Goal: Task Accomplishment & Management: Manage account settings

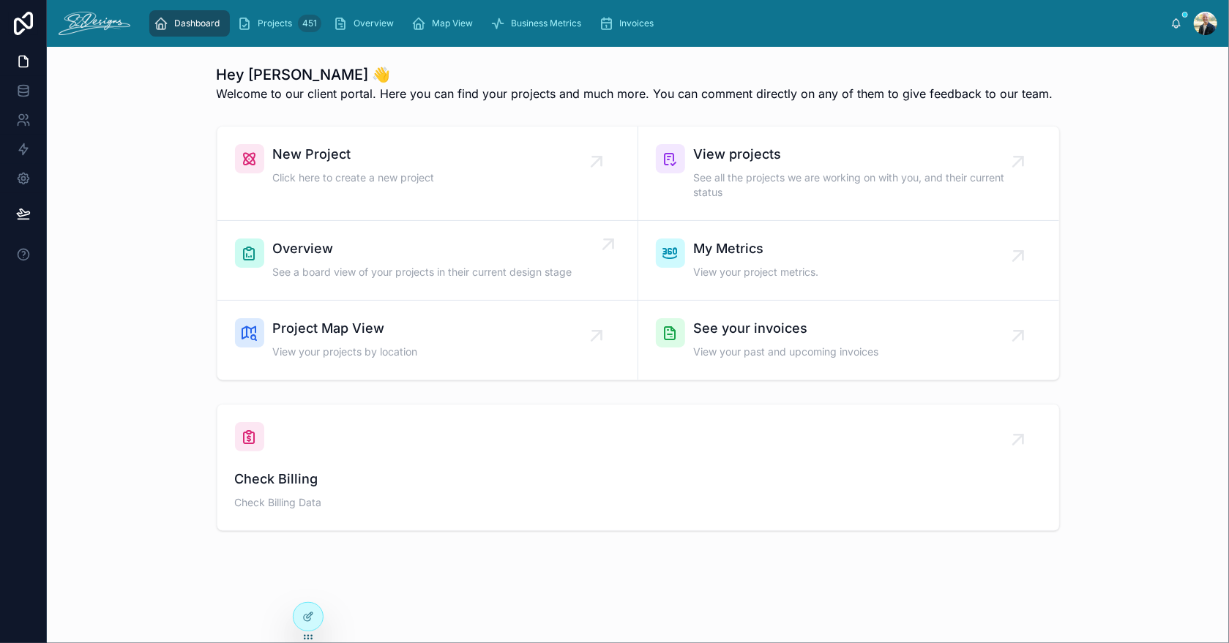
click at [348, 258] on span "Overview" at bounding box center [422, 249] width 299 height 20
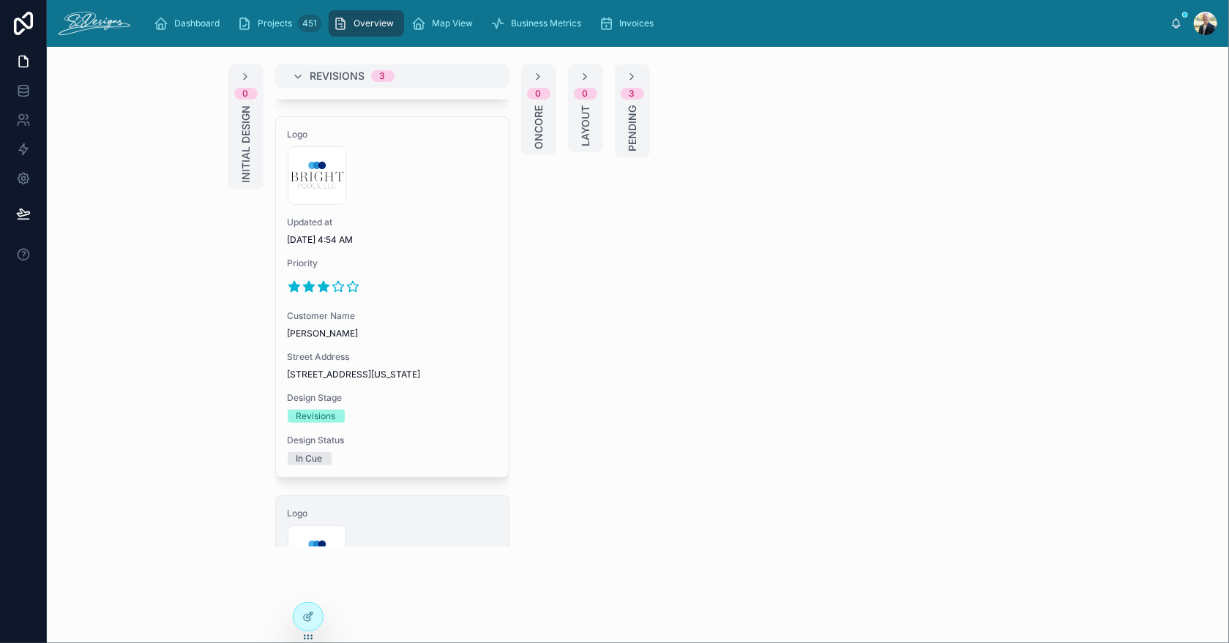
scroll to position [255, 0]
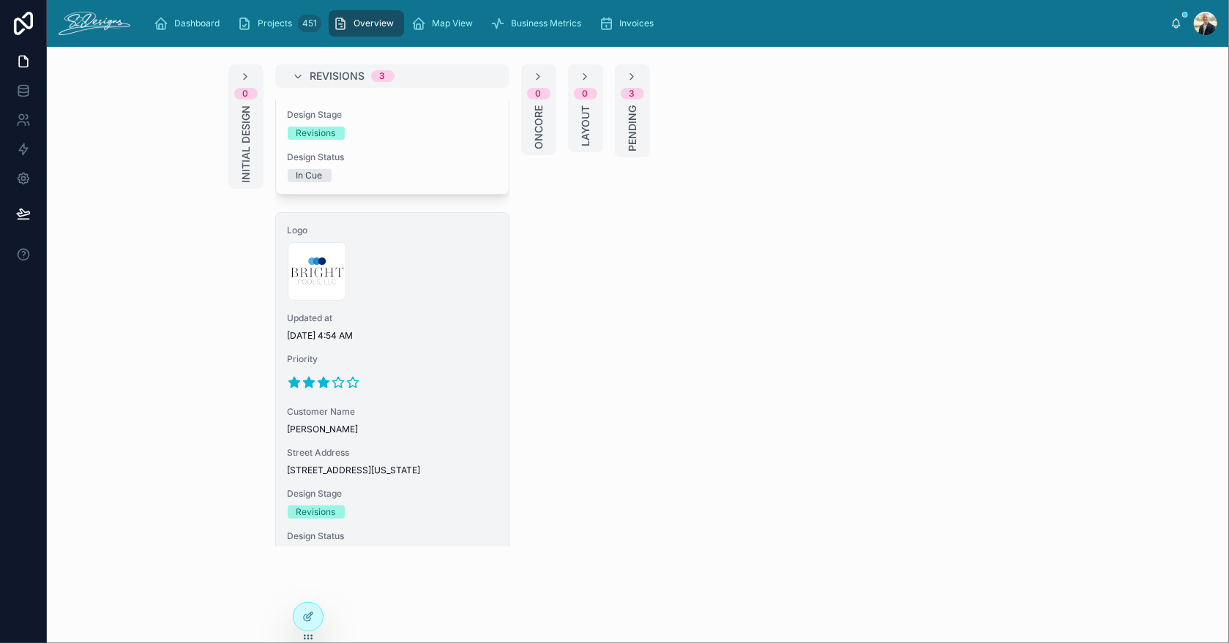
click at [449, 334] on div "Updated at [DATE] 4:54 AM" at bounding box center [392, 326] width 209 height 29
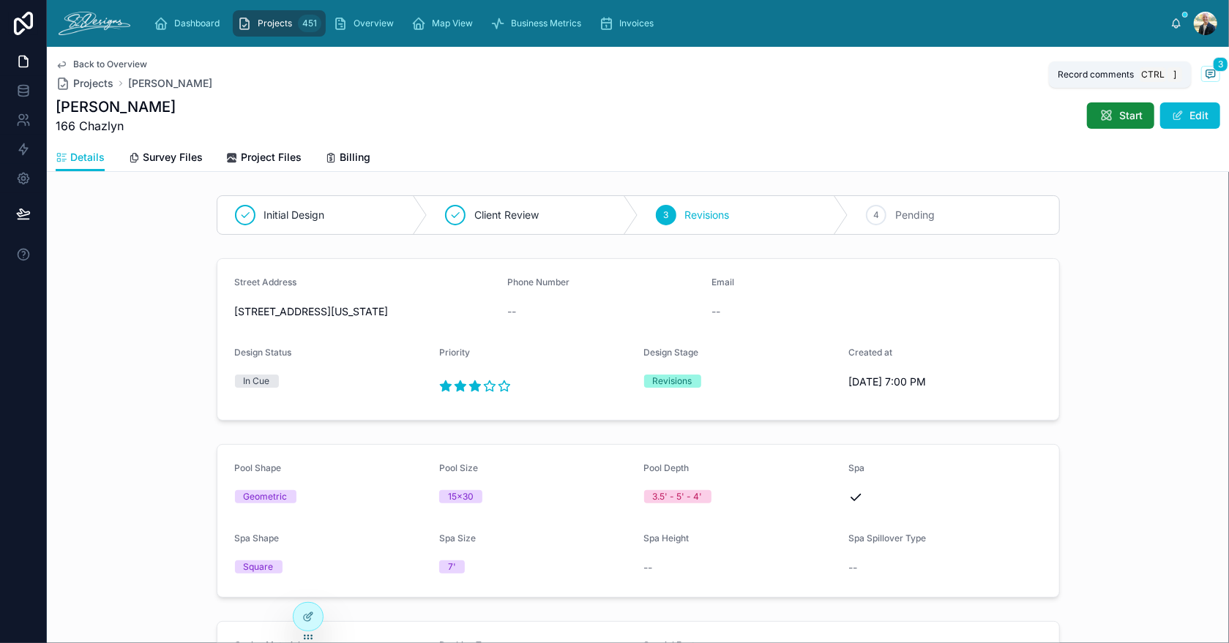
click at [1205, 70] on icon at bounding box center [1211, 74] width 12 height 12
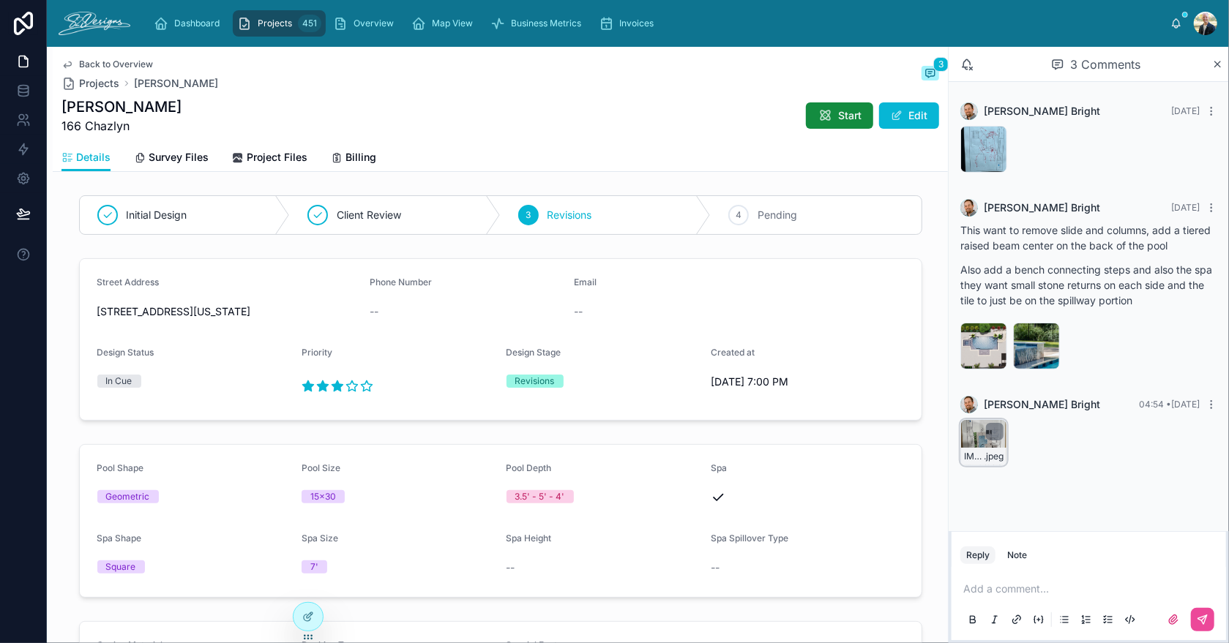
click at [969, 438] on div "IMG_3096 .jpeg" at bounding box center [983, 442] width 47 height 47
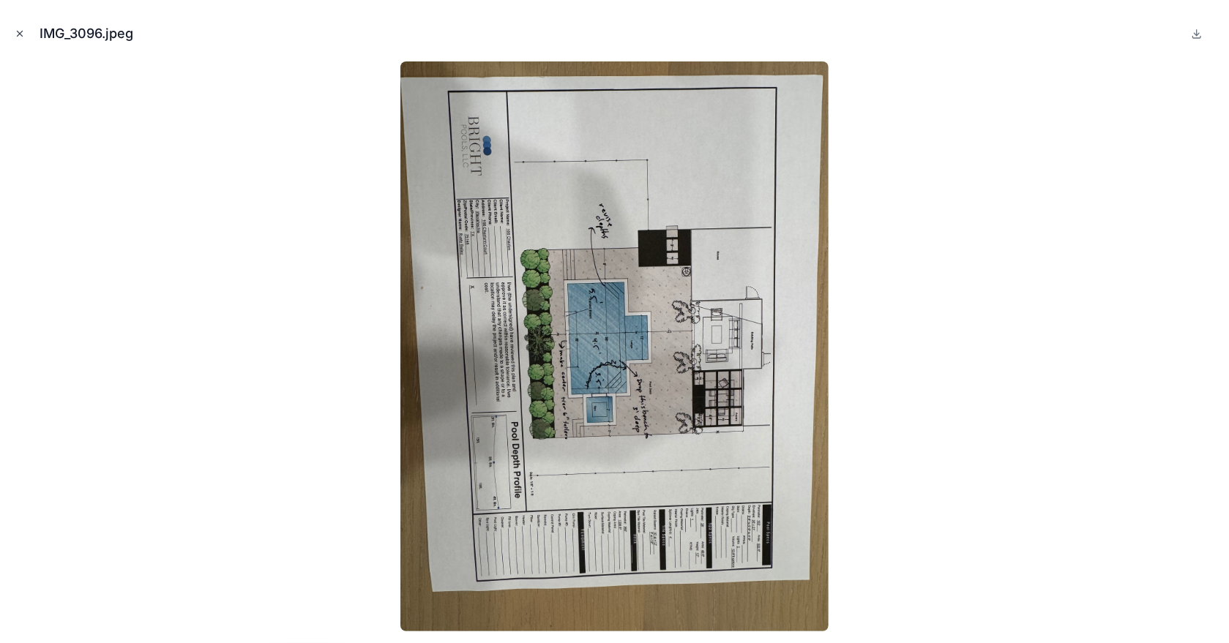
click at [18, 32] on icon "Close modal" at bounding box center [20, 33] width 5 height 5
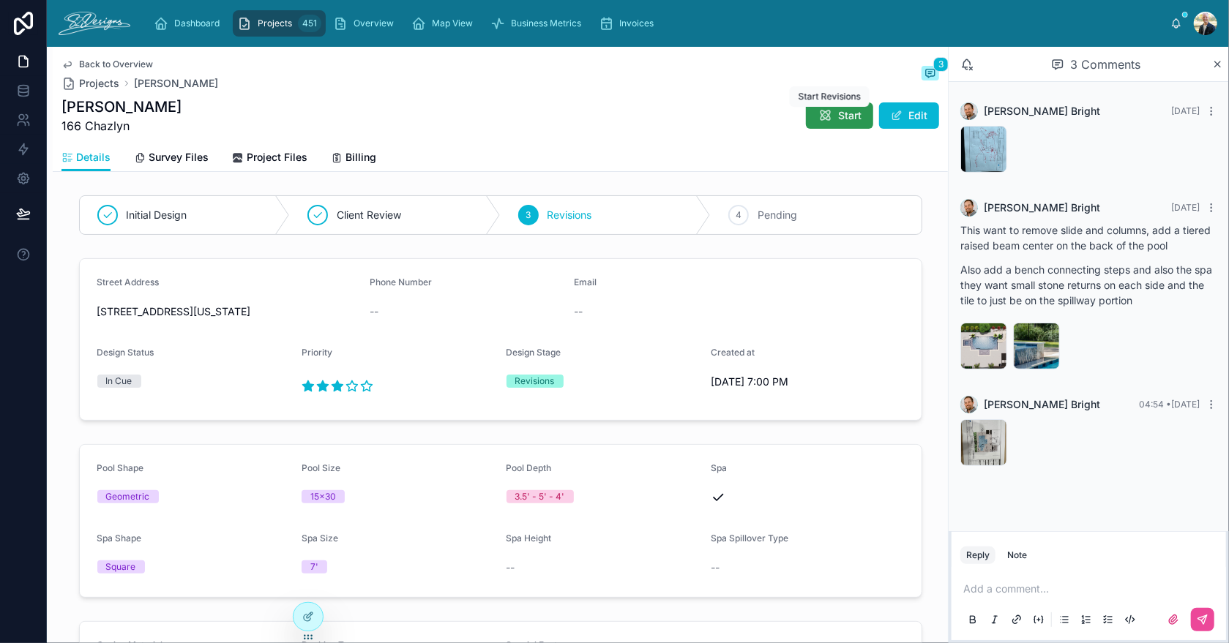
click at [817, 120] on icon at bounding box center [824, 115] width 15 height 15
click at [969, 435] on div "IMG_3096 .jpeg" at bounding box center [983, 442] width 47 height 47
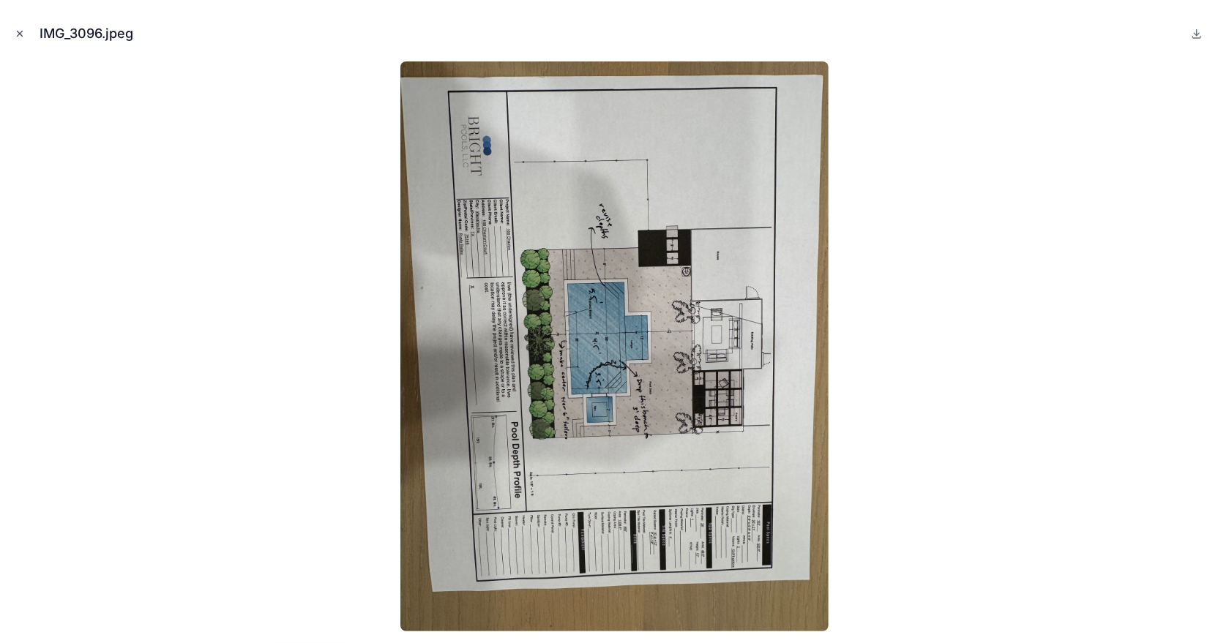
click at [18, 34] on icon "Close modal" at bounding box center [20, 33] width 5 height 5
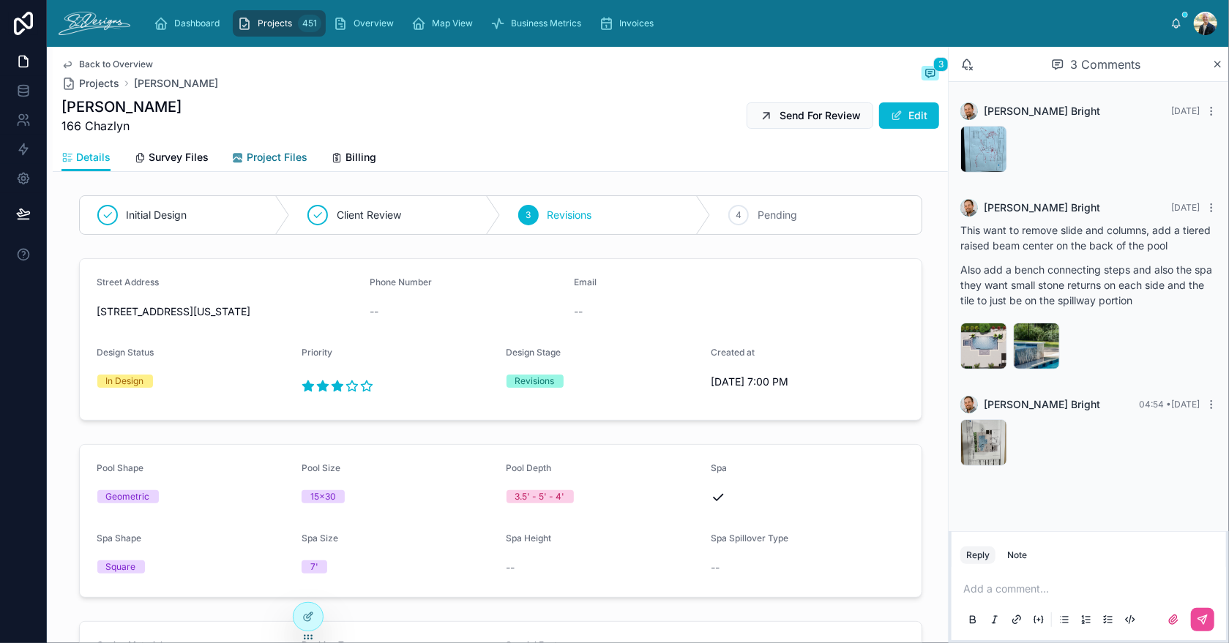
click at [275, 156] on span "Project Files" at bounding box center [277, 157] width 61 height 15
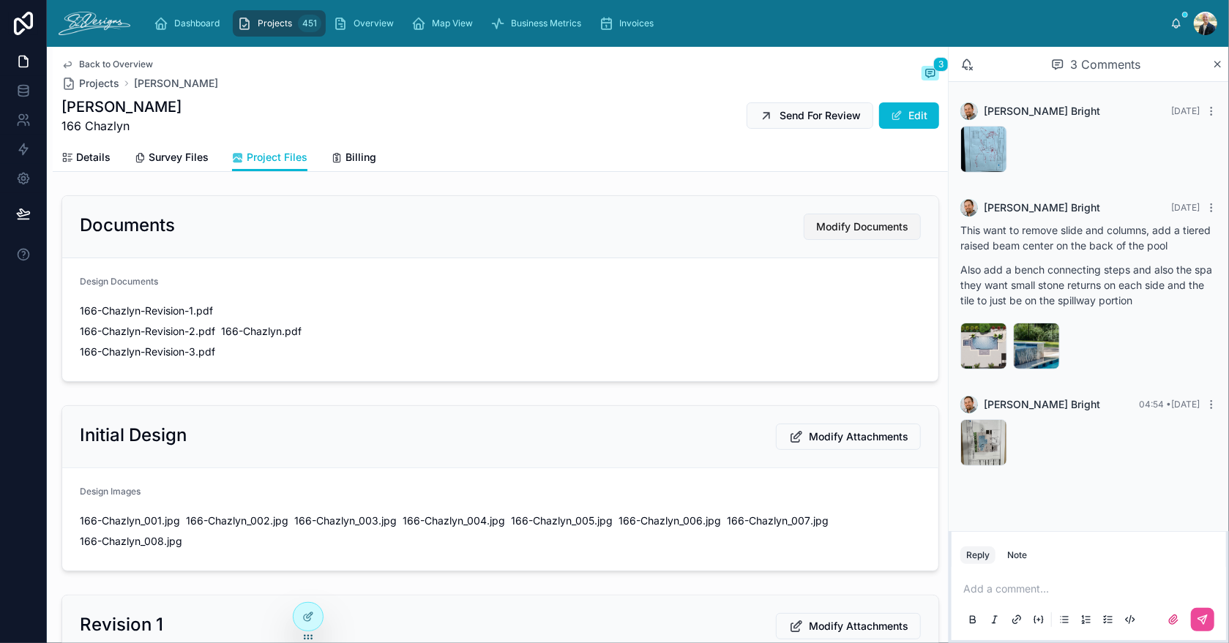
click at [837, 229] on span "Modify Documents" at bounding box center [862, 227] width 92 height 15
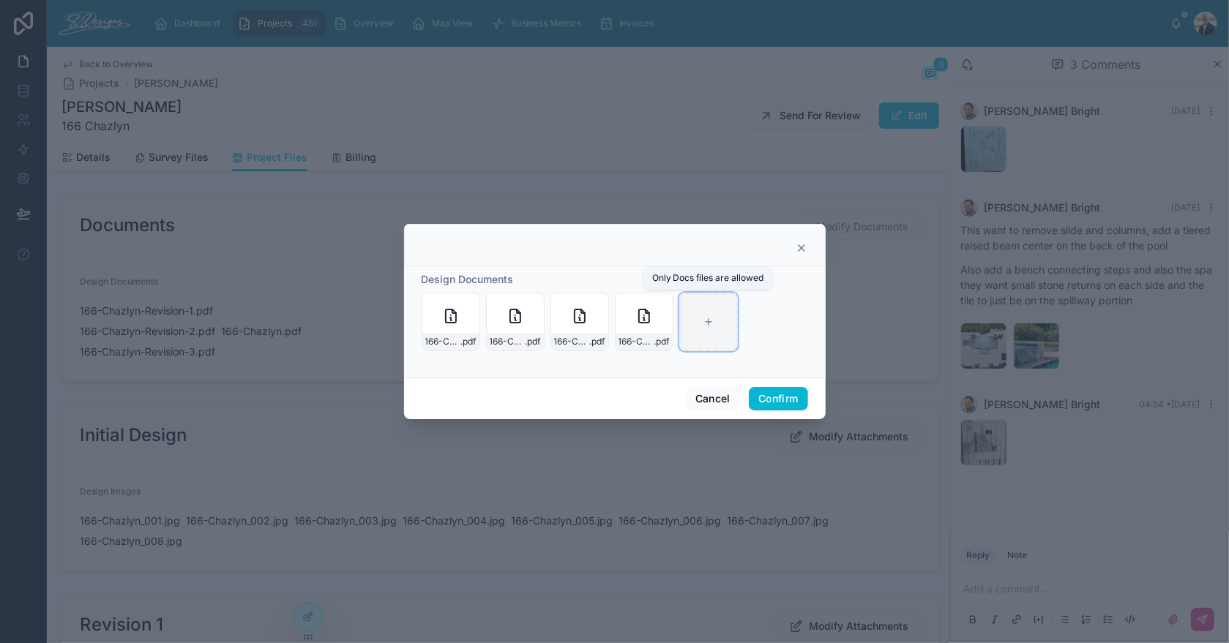
click at [706, 313] on div at bounding box center [708, 322] width 59 height 59
type input "**********"
click at [776, 397] on button "Confirm" at bounding box center [778, 398] width 59 height 23
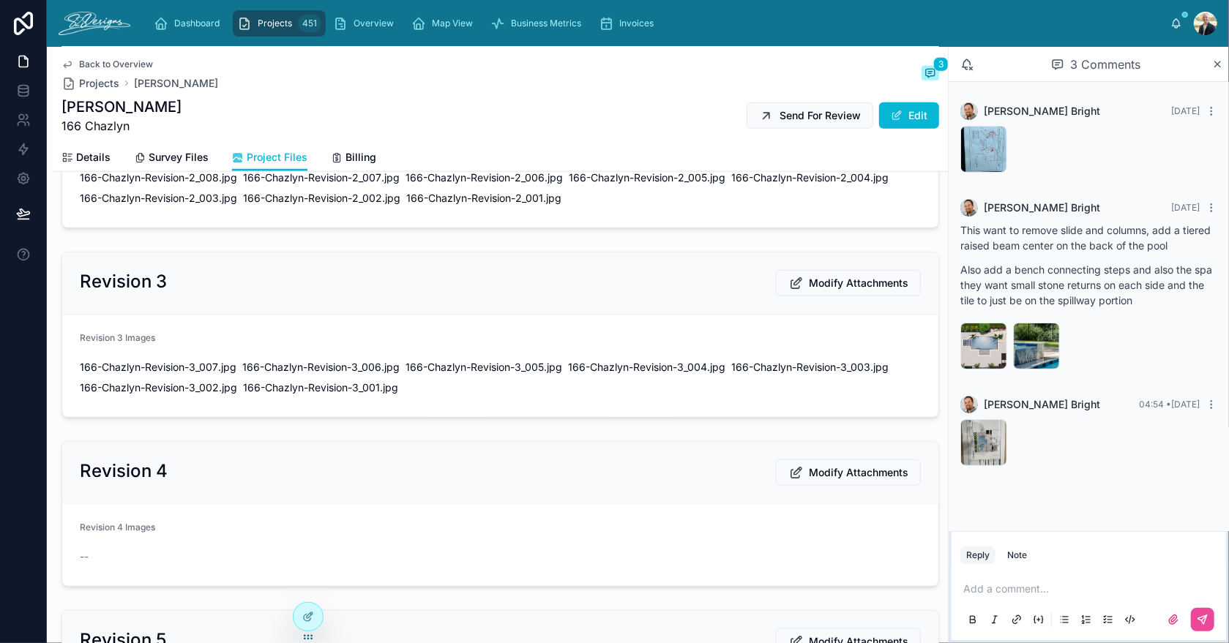
scroll to position [805, 0]
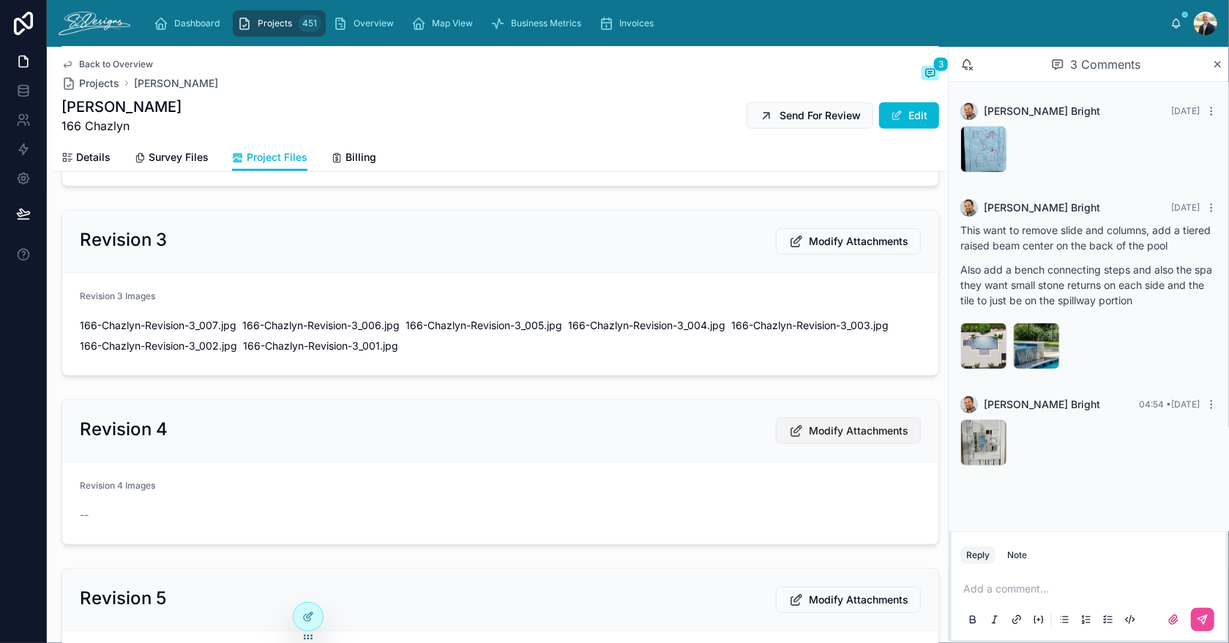
click at [815, 432] on span "Modify Attachments" at bounding box center [859, 431] width 100 height 15
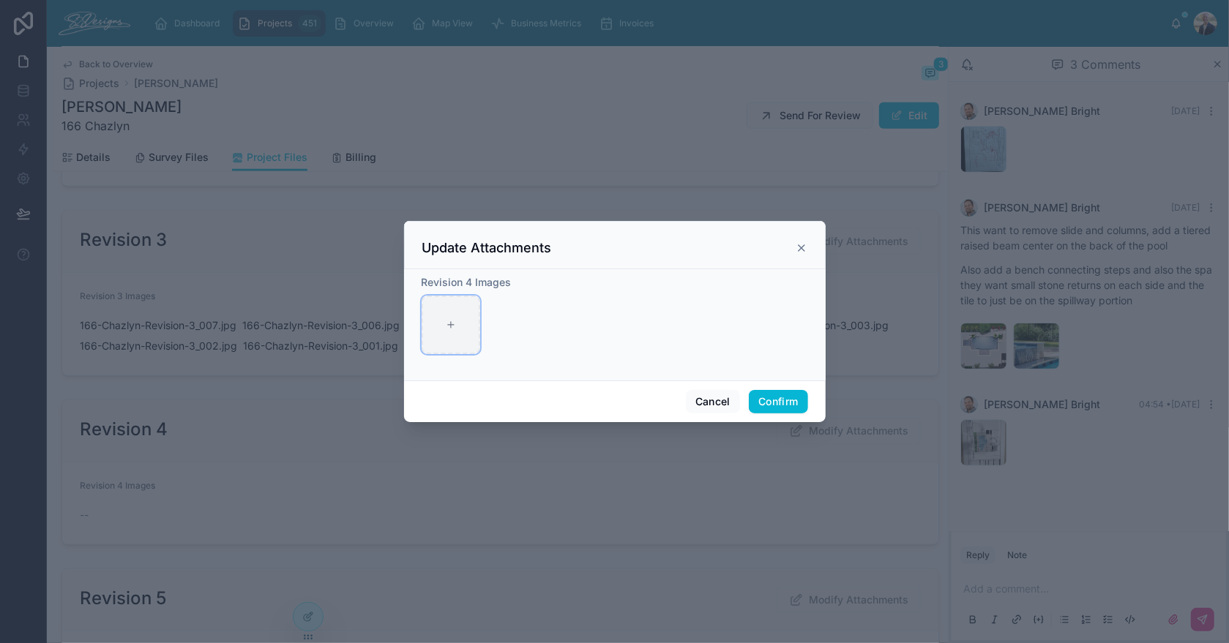
click at [438, 317] on div at bounding box center [451, 325] width 59 height 59
type input "**********"
click at [782, 400] on button "Confirm" at bounding box center [778, 401] width 59 height 23
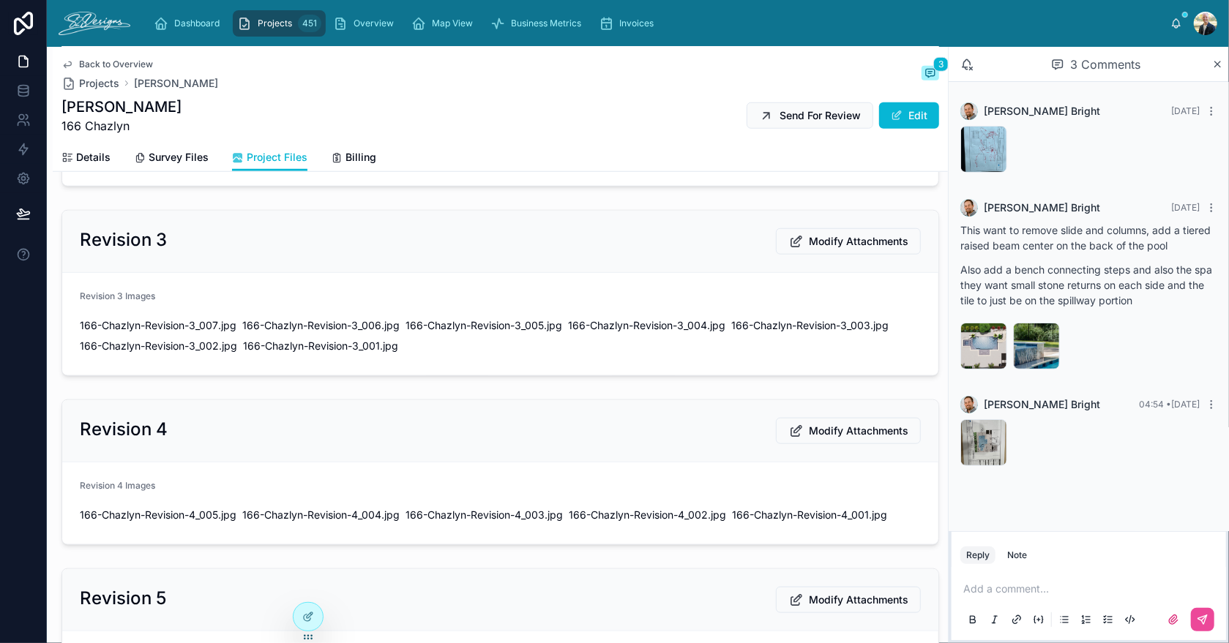
click at [967, 591] on p at bounding box center [1091, 589] width 257 height 15
click at [1022, 563] on span "[EMAIL_ADDRESS][DOMAIN_NAME]" at bounding box center [1077, 565] width 176 height 15
click at [1198, 624] on icon at bounding box center [1203, 620] width 12 height 12
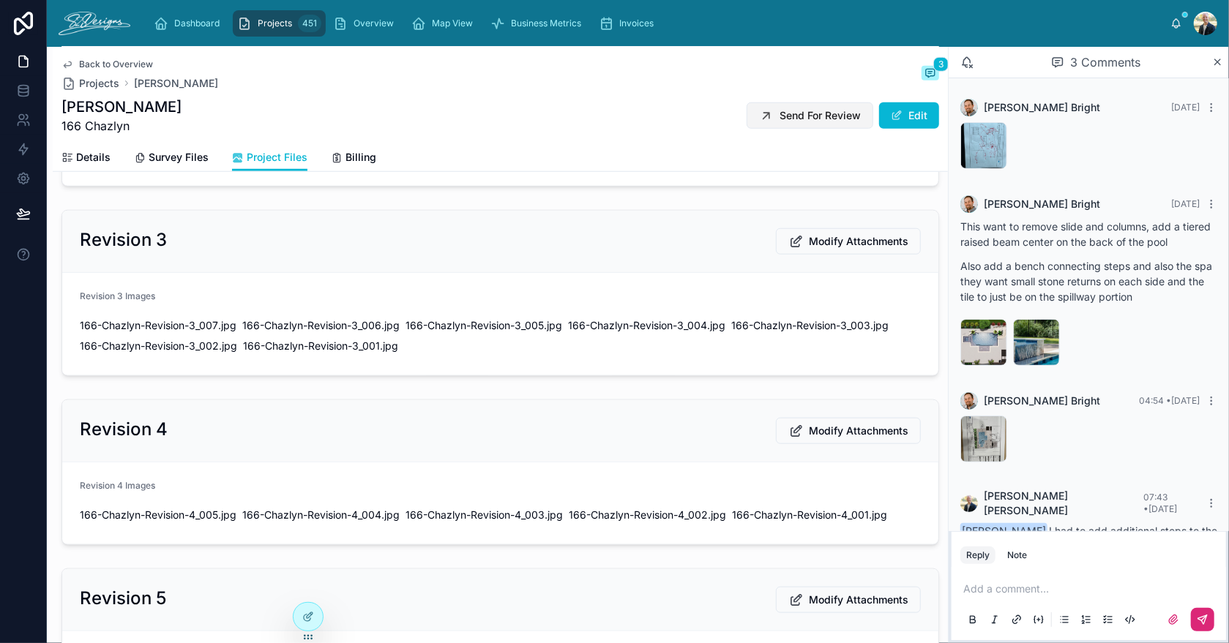
click at [787, 119] on span "Send For Review" at bounding box center [819, 115] width 81 height 15
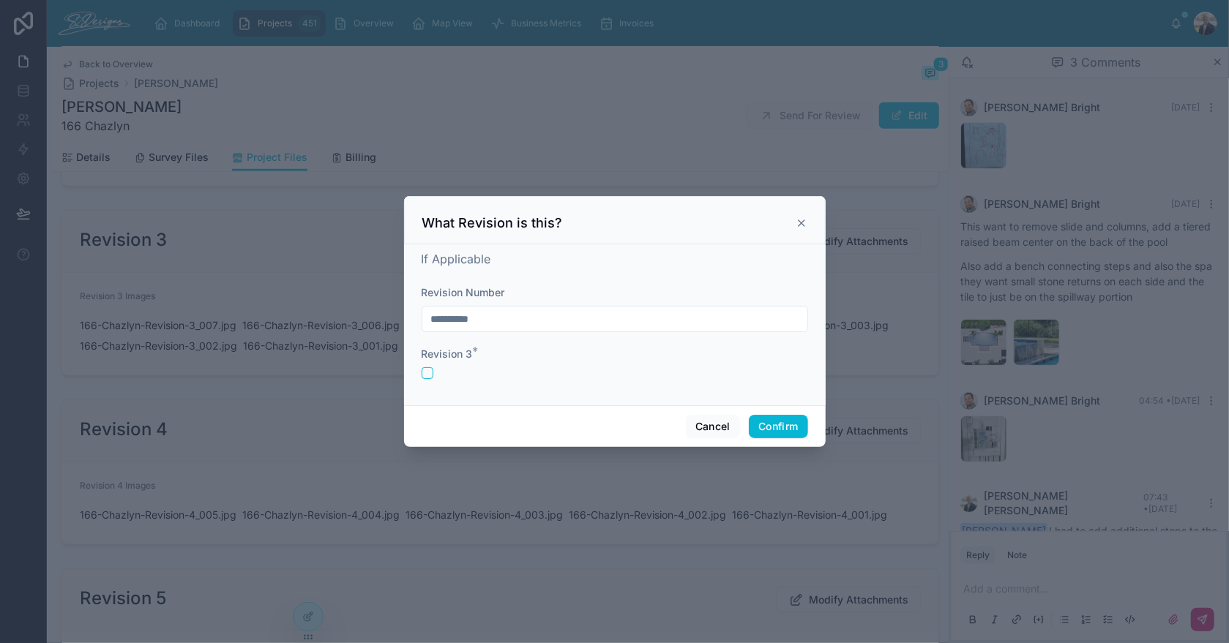
click at [503, 329] on input "**********" at bounding box center [614, 319] width 385 height 20
click at [504, 326] on input "**********" at bounding box center [614, 319] width 385 height 20
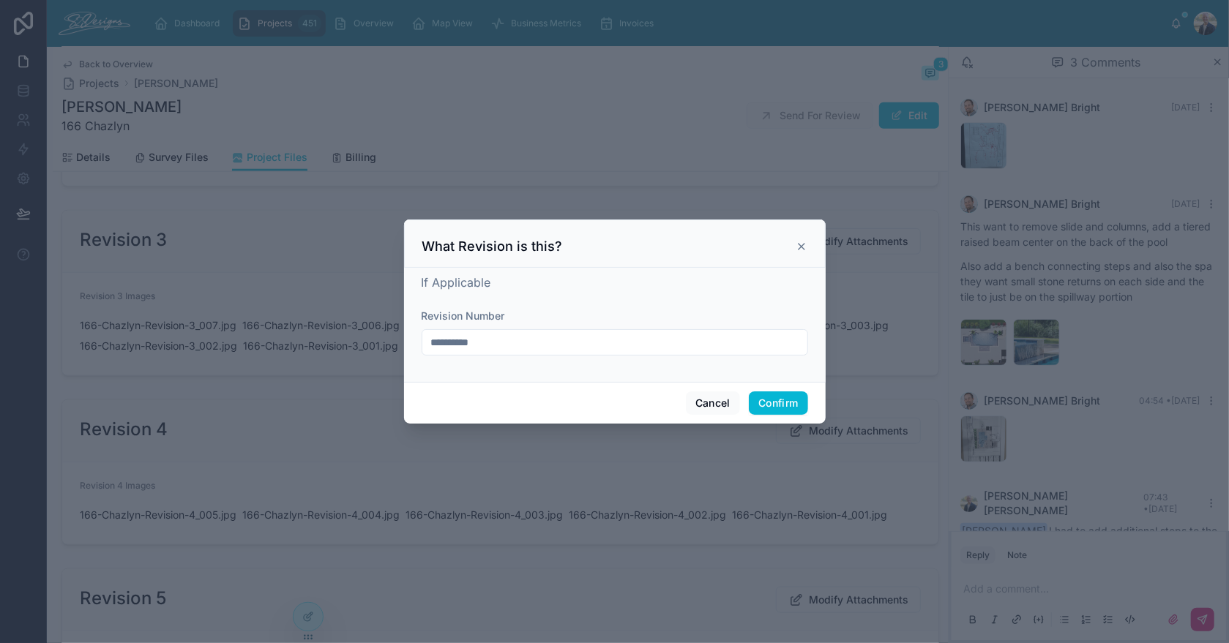
type input "**********"
click at [571, 268] on div "**********" at bounding box center [615, 325] width 422 height 114
click at [758, 401] on button "Confirm" at bounding box center [778, 403] width 59 height 23
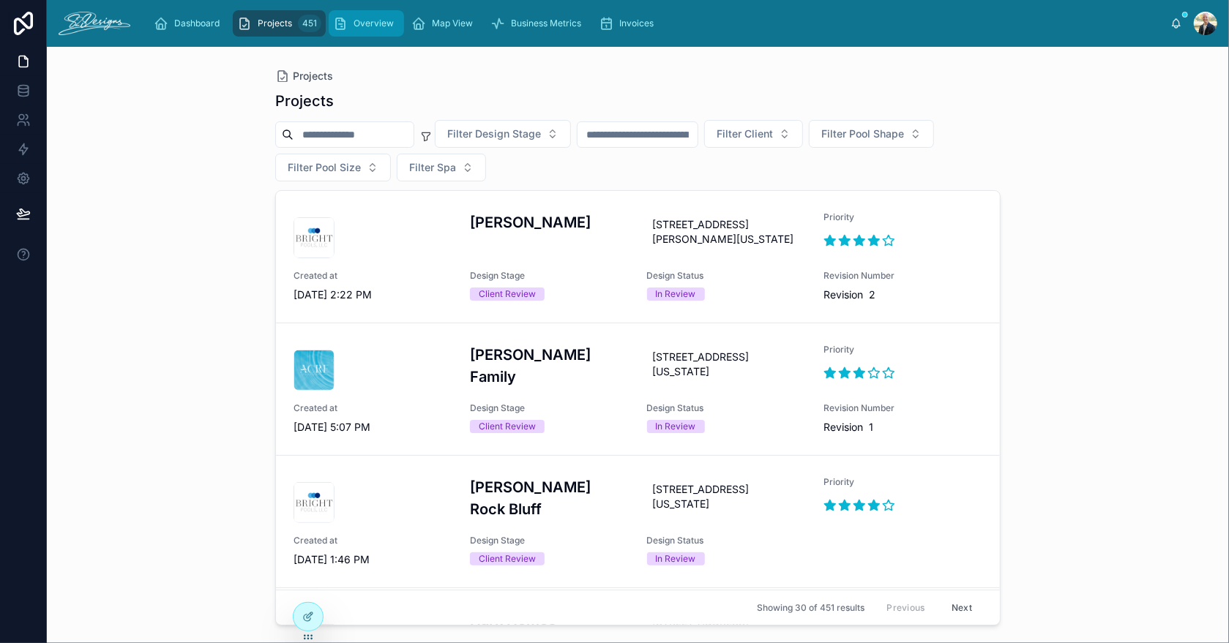
click at [366, 10] on link "Overview" at bounding box center [366, 23] width 75 height 26
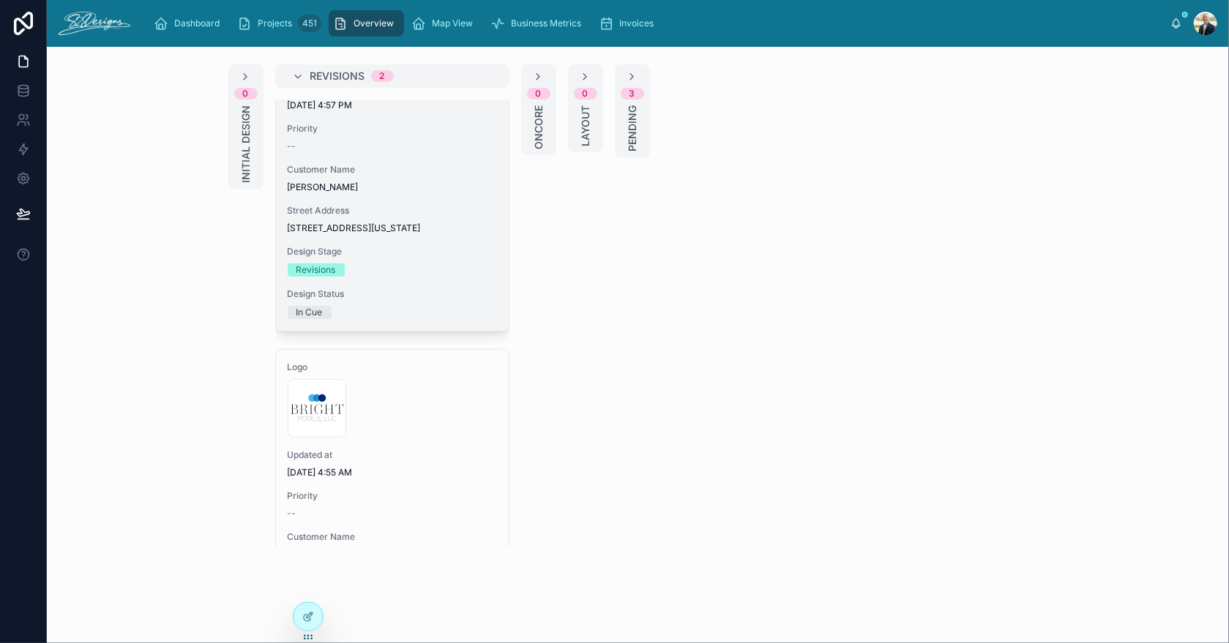
scroll to position [292, 0]
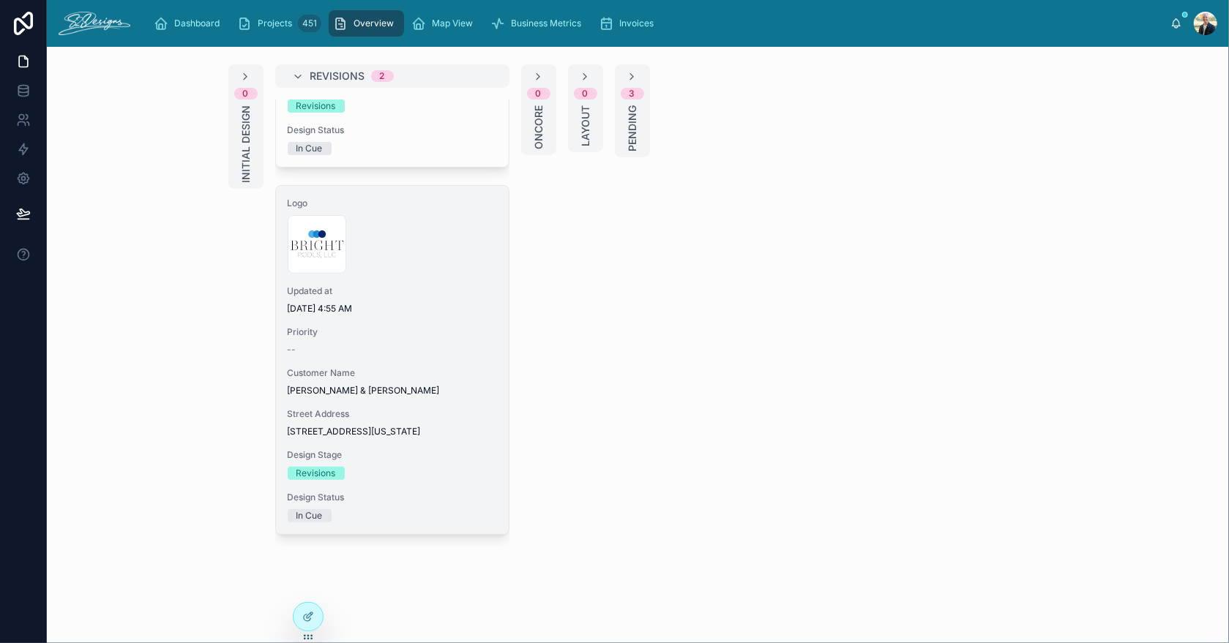
click at [439, 314] on span "[DATE] 4:55 AM" at bounding box center [392, 309] width 209 height 12
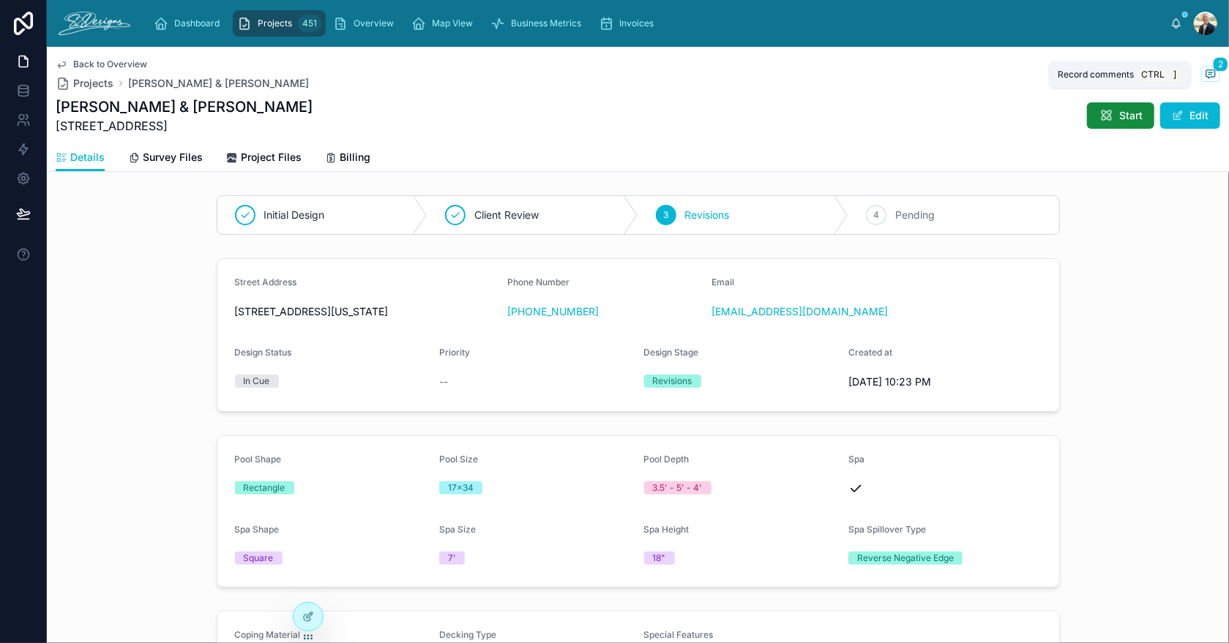
click at [1205, 70] on icon at bounding box center [1211, 74] width 12 height 12
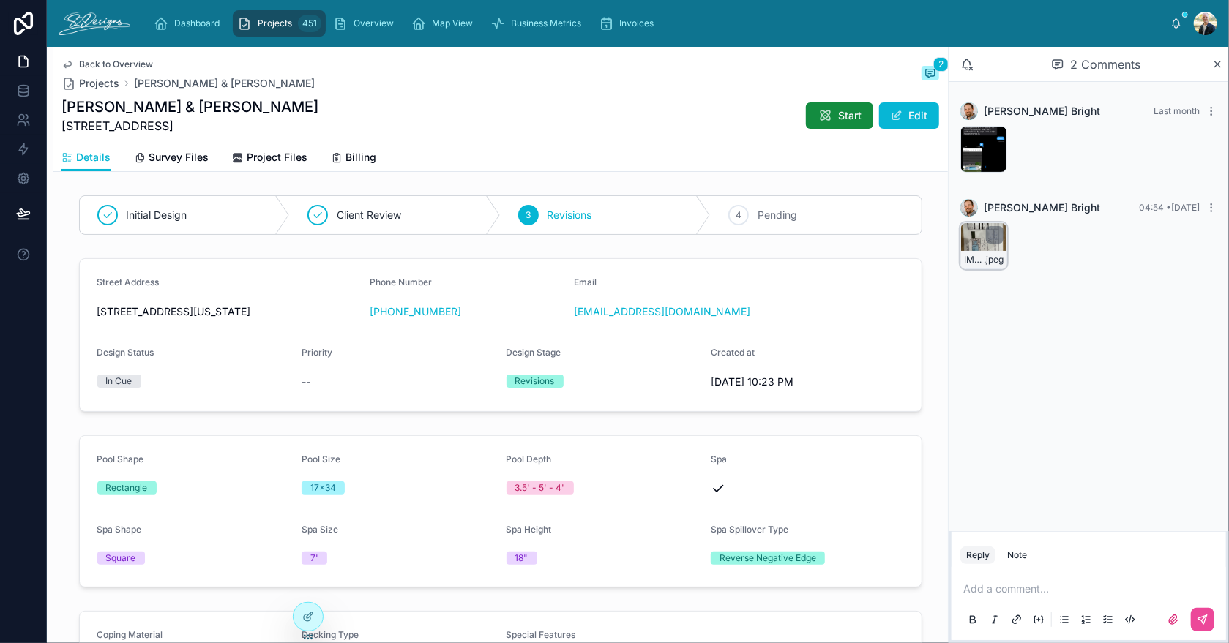
click at [976, 242] on div "IMG_3095 .jpeg" at bounding box center [983, 245] width 47 height 47
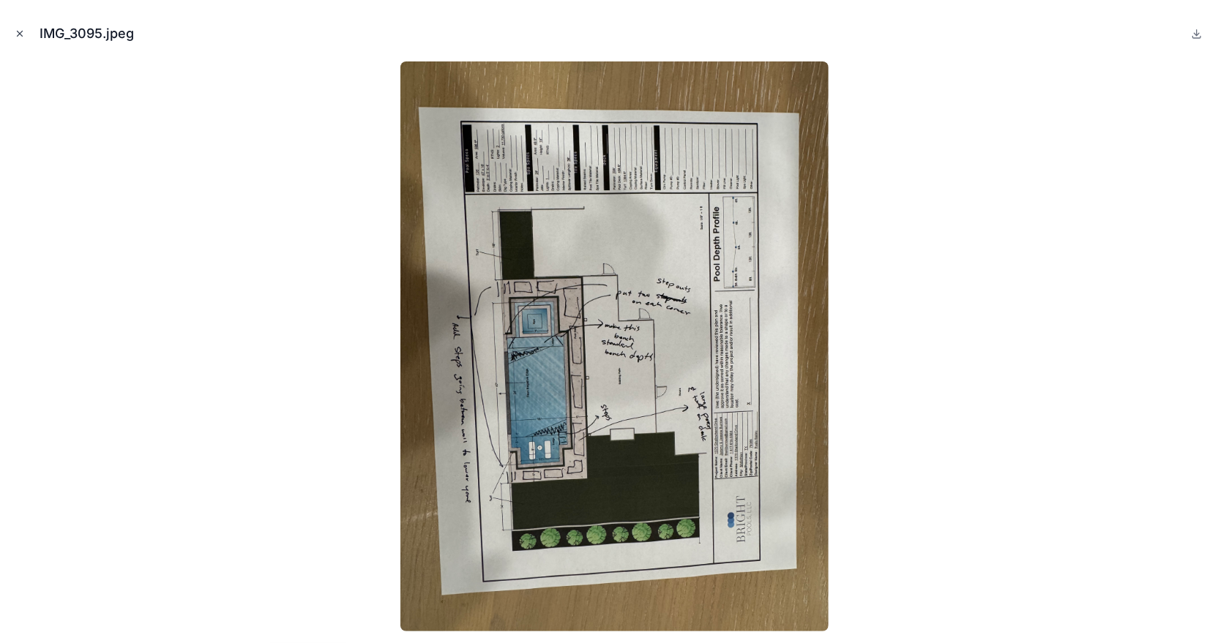
click at [18, 32] on icon "Close modal" at bounding box center [20, 34] width 10 height 10
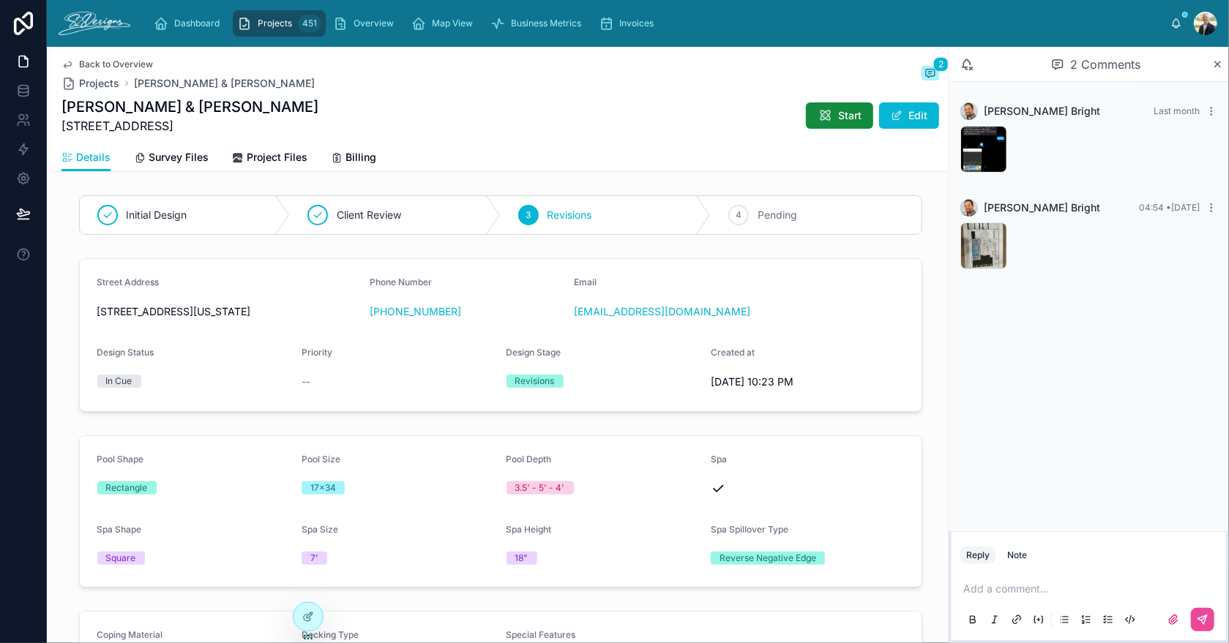
click at [273, 20] on span "Projects" at bounding box center [275, 24] width 34 height 12
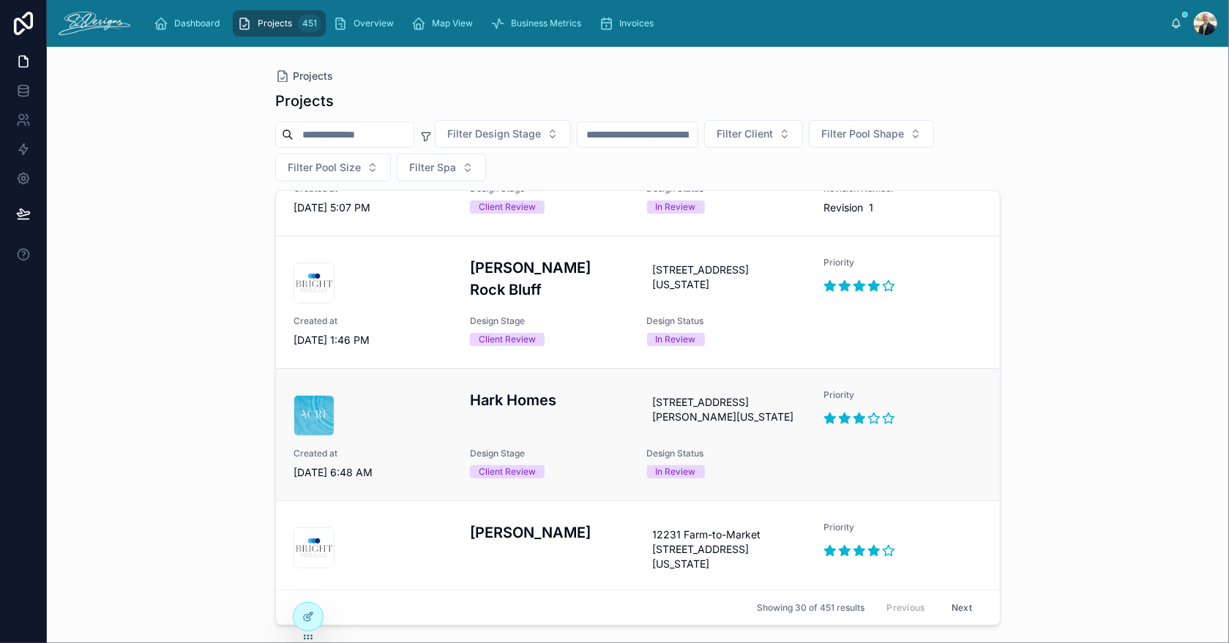
scroll to position [292, 0]
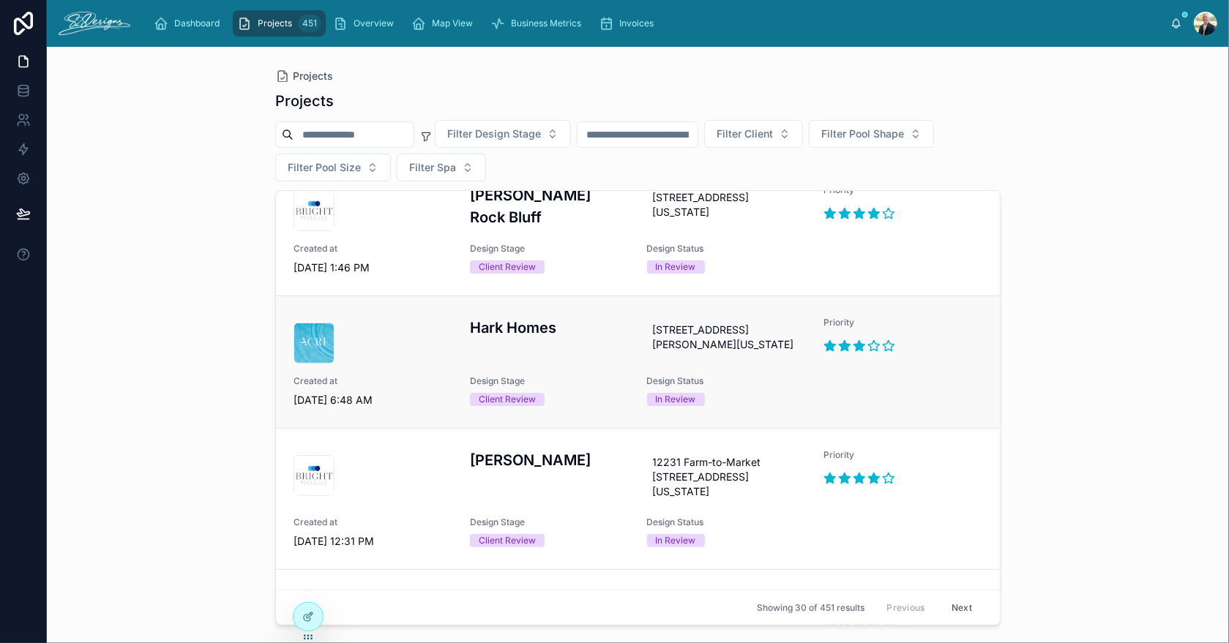
click at [400, 354] on div at bounding box center [372, 343] width 159 height 41
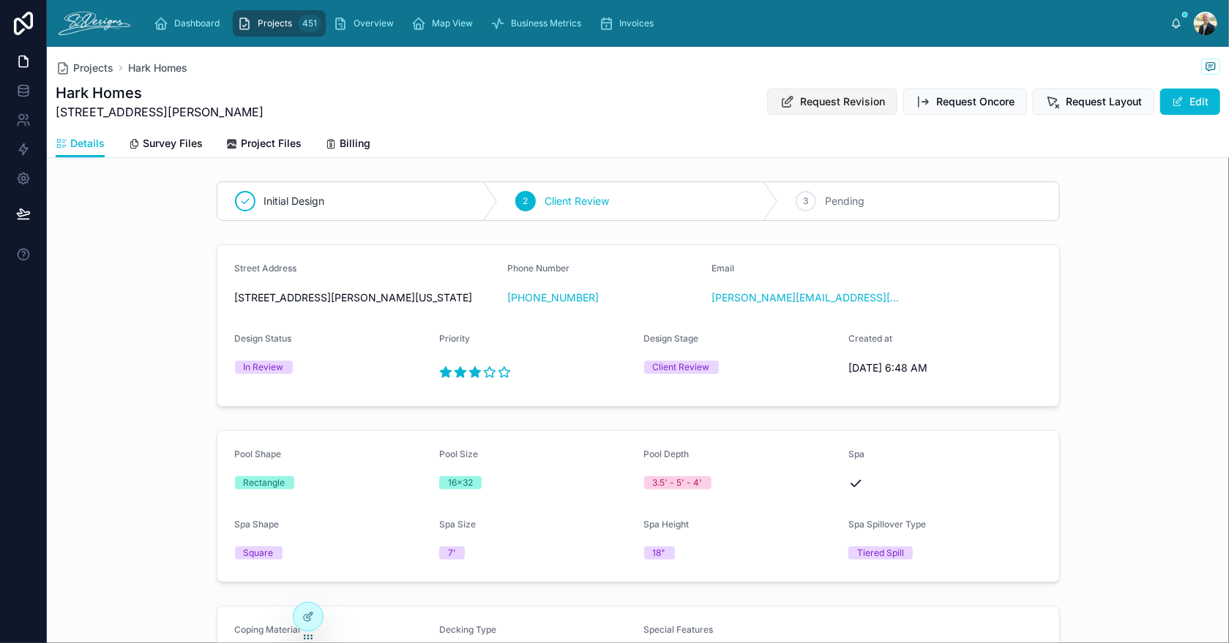
click at [828, 97] on span "Request Revision" at bounding box center [842, 101] width 85 height 15
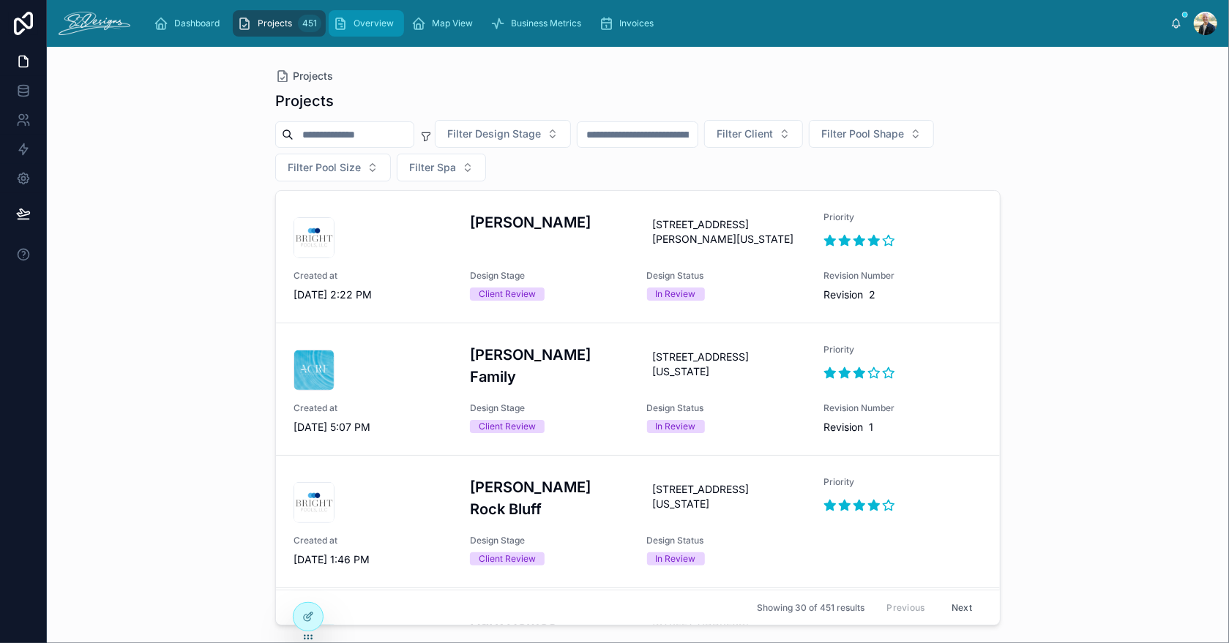
click at [365, 25] on span "Overview" at bounding box center [373, 24] width 40 height 12
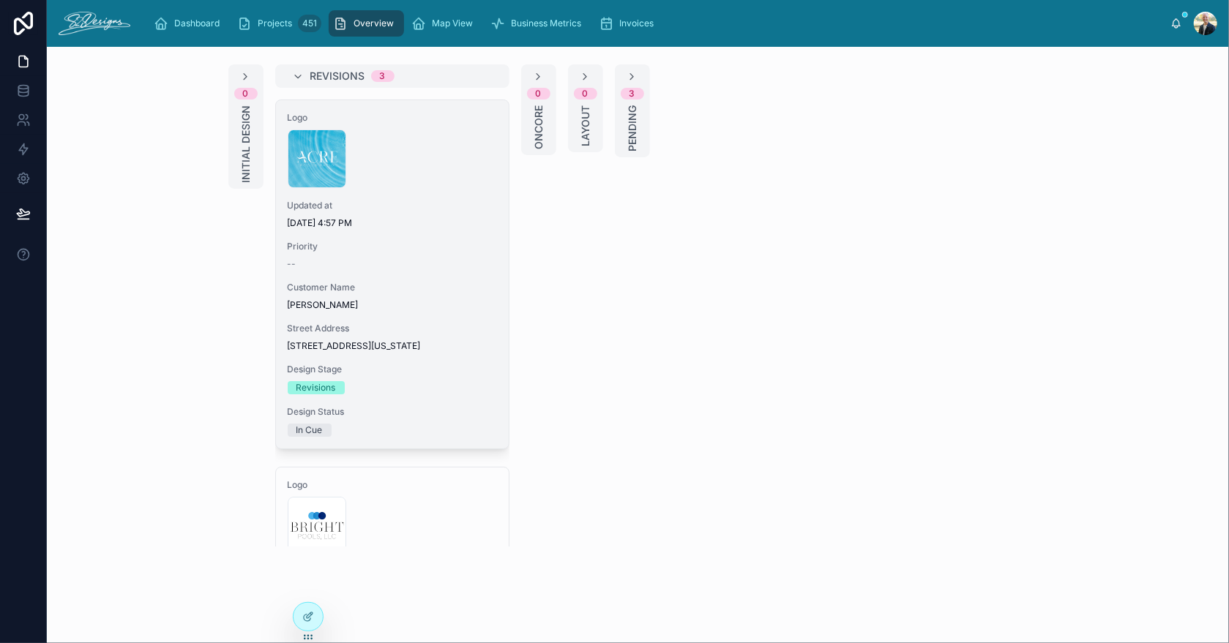
click at [445, 209] on span "Updated at" at bounding box center [392, 206] width 209 height 12
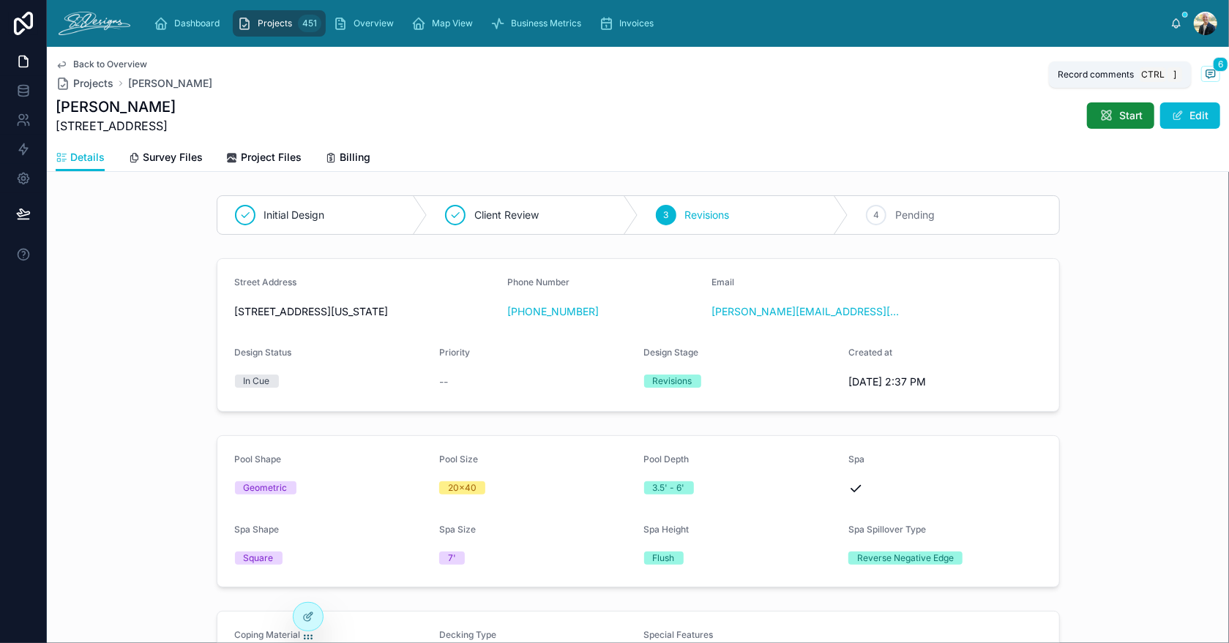
click at [1205, 74] on icon at bounding box center [1211, 74] width 12 height 12
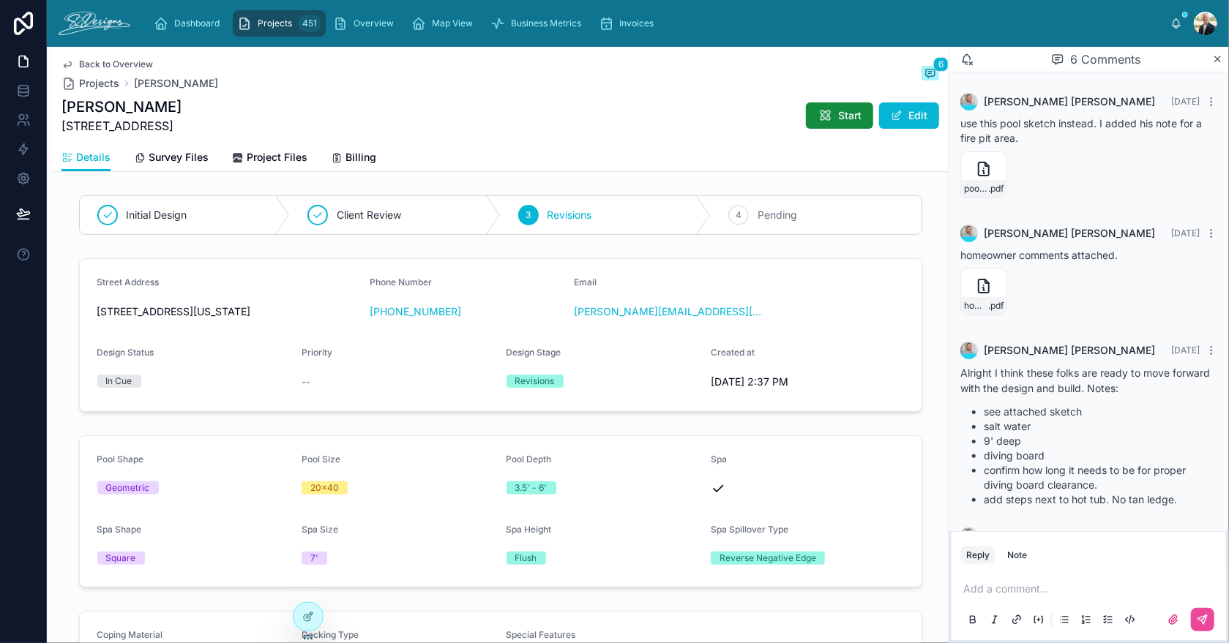
scroll to position [238, 0]
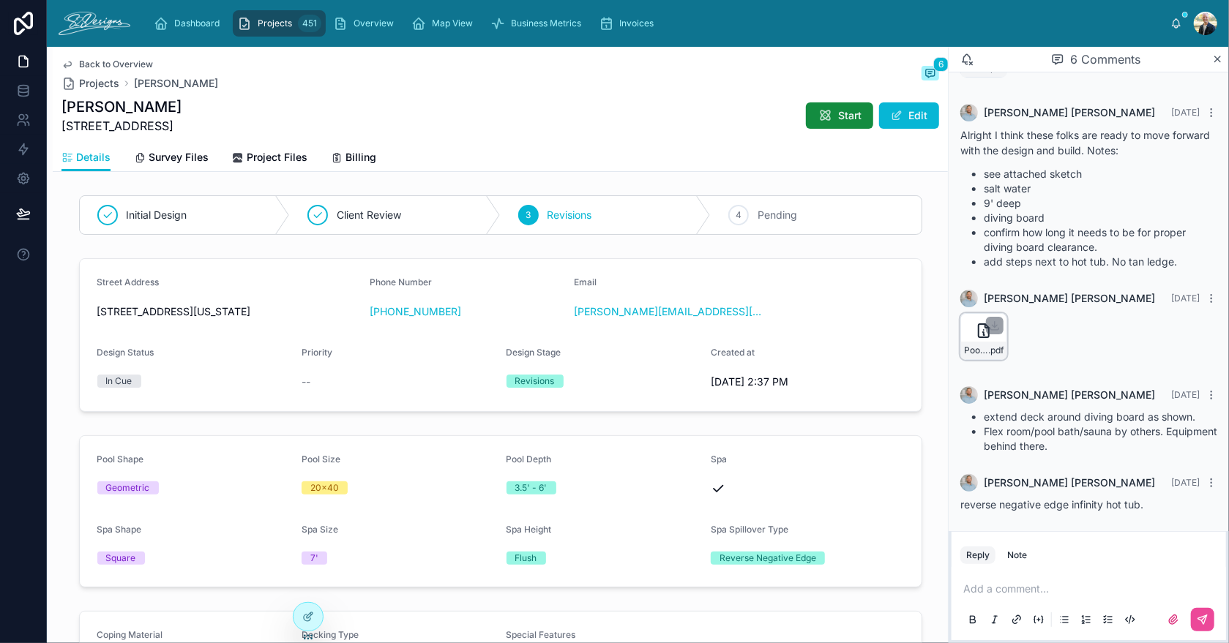
click at [966, 342] on div "Pool-Revision-Notes---9.3.25 .pdf" at bounding box center [983, 351] width 45 height 18
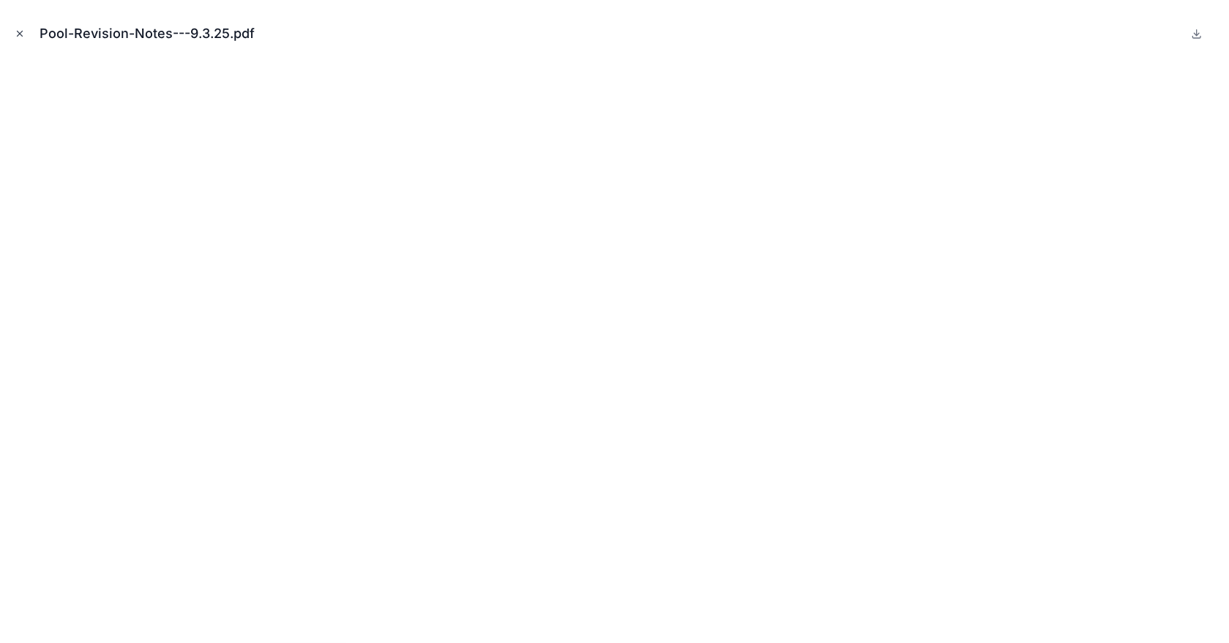
click at [19, 35] on icon "Close modal" at bounding box center [20, 34] width 10 height 10
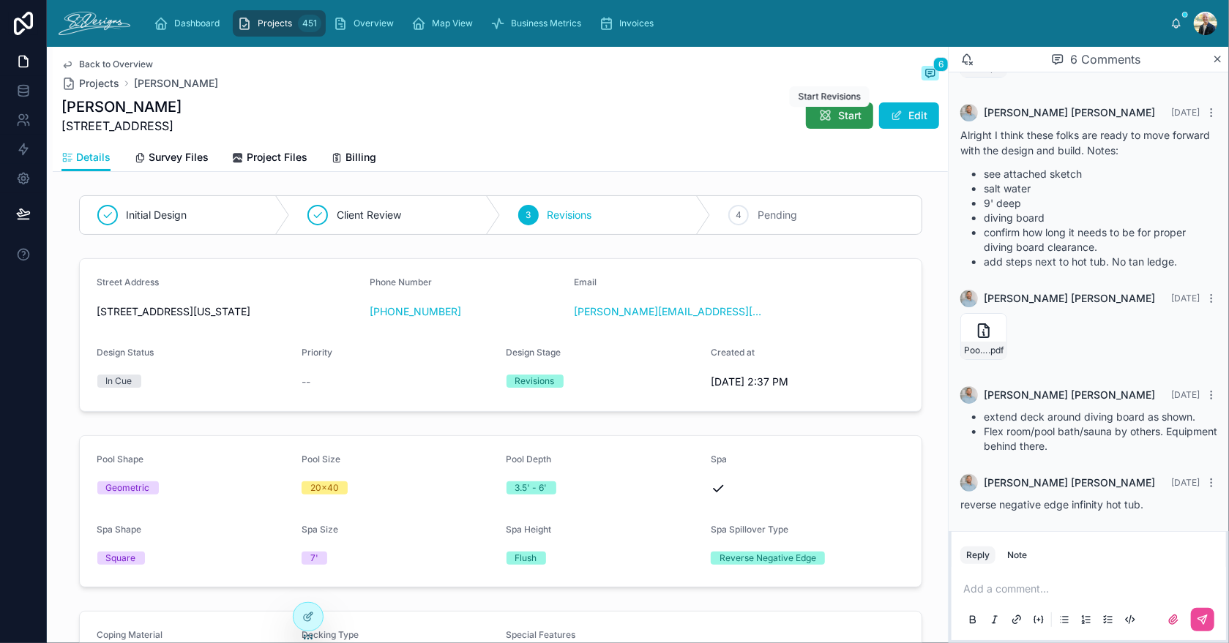
click at [819, 117] on icon at bounding box center [824, 115] width 15 height 15
click at [263, 160] on span "Project Files" at bounding box center [277, 157] width 61 height 15
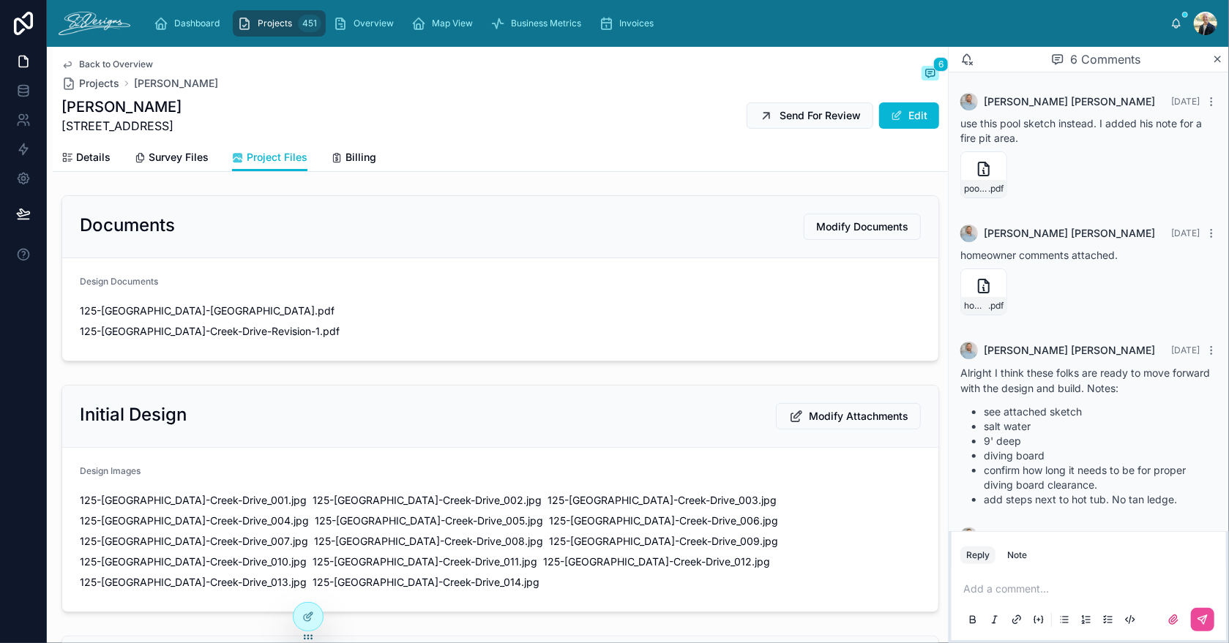
scroll to position [238, 0]
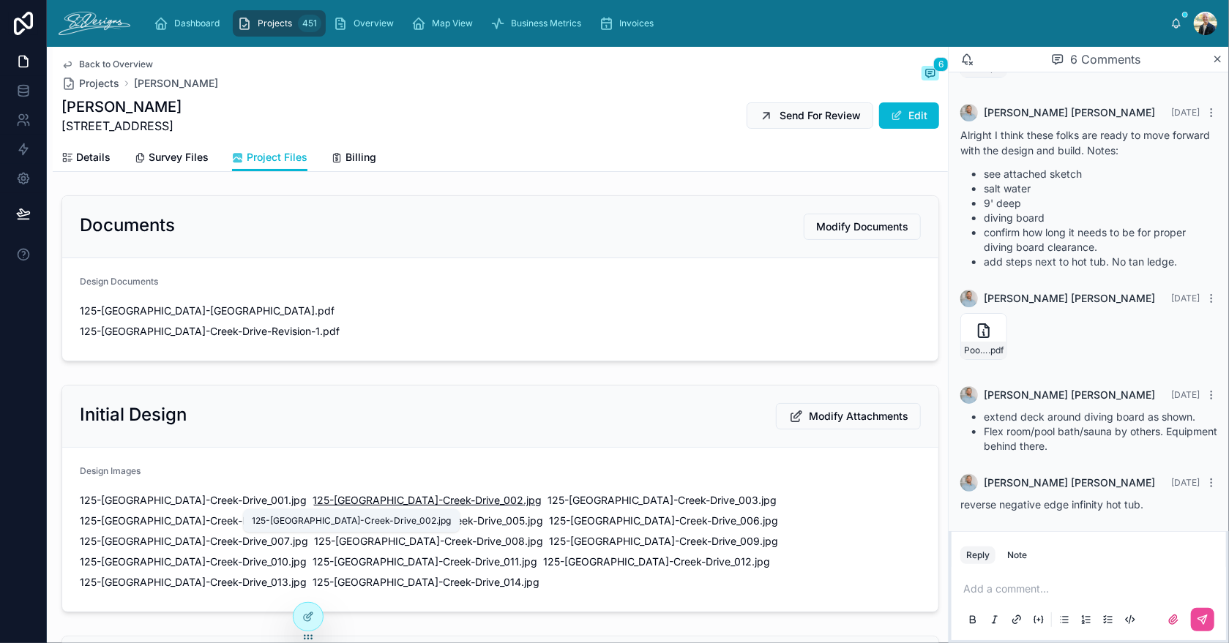
click at [337, 497] on span "125-[GEOGRAPHIC_DATA]-Creek-Drive_002" at bounding box center [417, 500] width 211 height 15
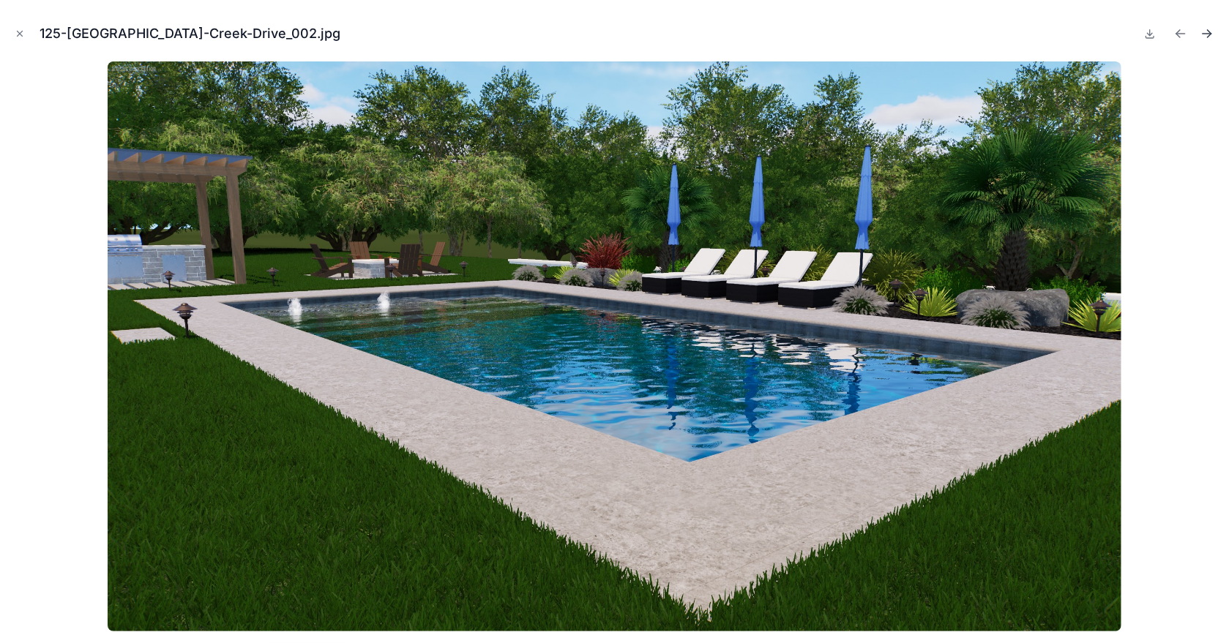
click at [1210, 36] on icon "Next file" at bounding box center [1206, 33] width 15 height 15
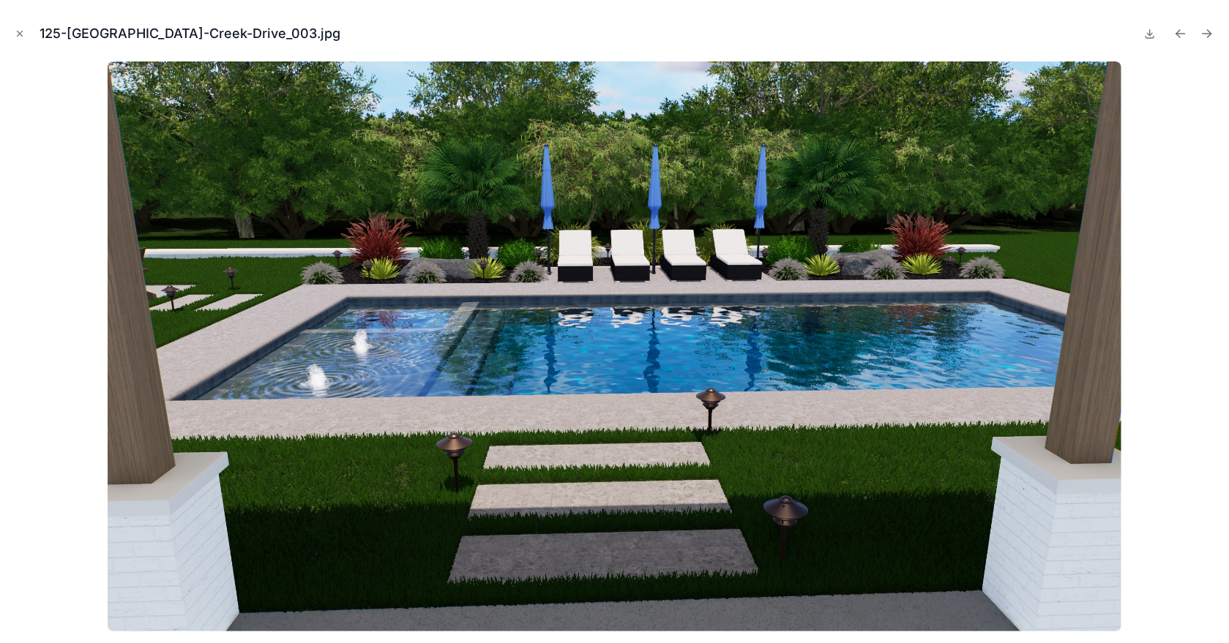
click at [1210, 36] on icon "Next file" at bounding box center [1206, 33] width 15 height 15
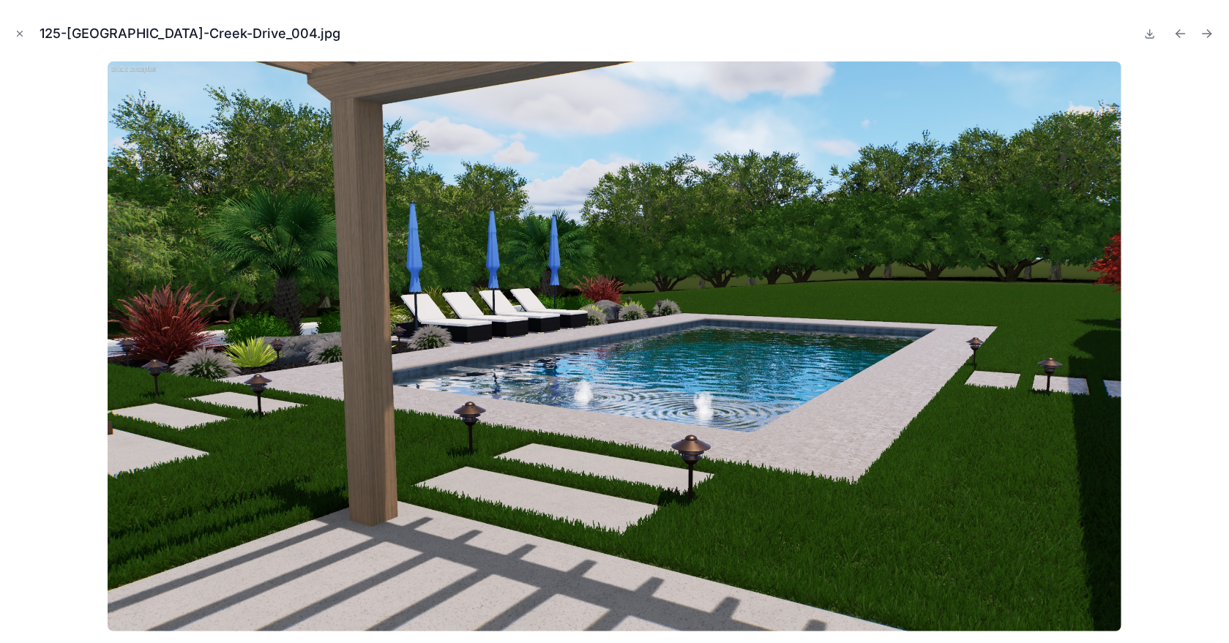
click at [1210, 36] on icon "Next file" at bounding box center [1206, 33] width 15 height 15
